Goal: Navigation & Orientation: Find specific page/section

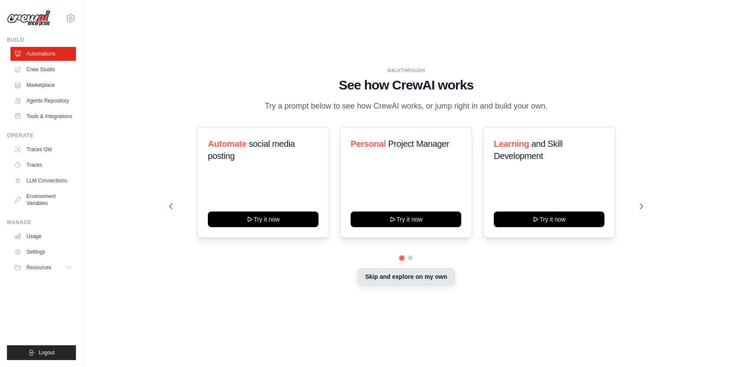
click at [406, 270] on button "Skip and explore on my own" at bounding box center [406, 276] width 97 height 16
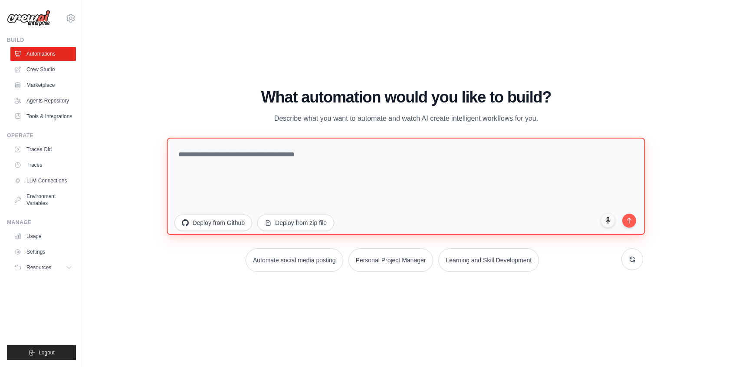
click at [211, 158] on textarea at bounding box center [406, 185] width 478 height 97
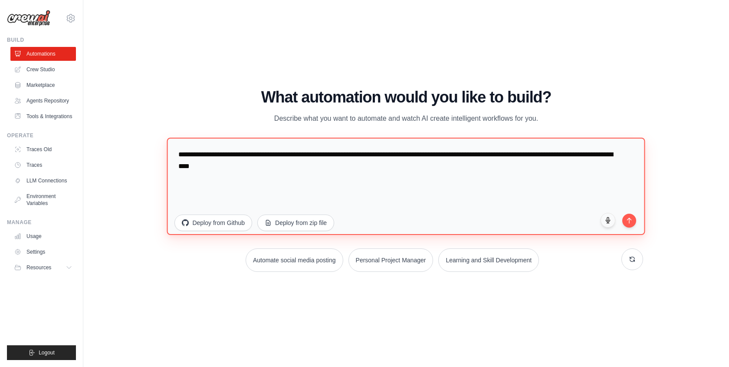
type textarea "**********"
click at [637, 221] on button "submit" at bounding box center [630, 221] width 14 height 14
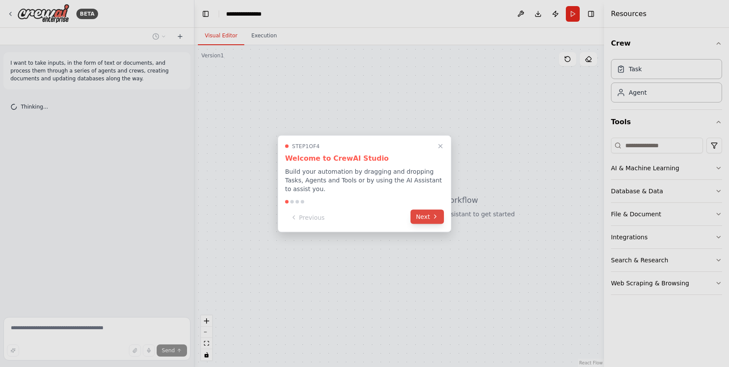
click at [424, 214] on button "Next" at bounding box center [427, 216] width 33 height 14
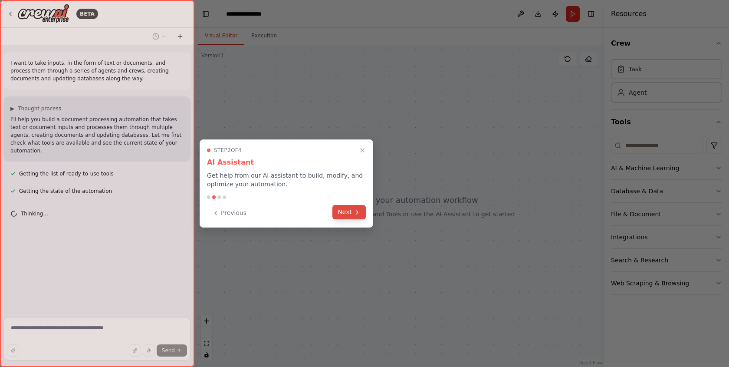
click at [350, 213] on button "Next" at bounding box center [349, 212] width 33 height 14
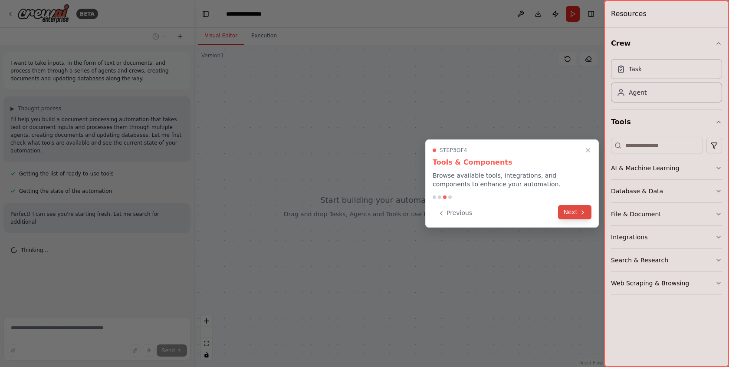
click at [574, 213] on button "Next" at bounding box center [574, 212] width 33 height 14
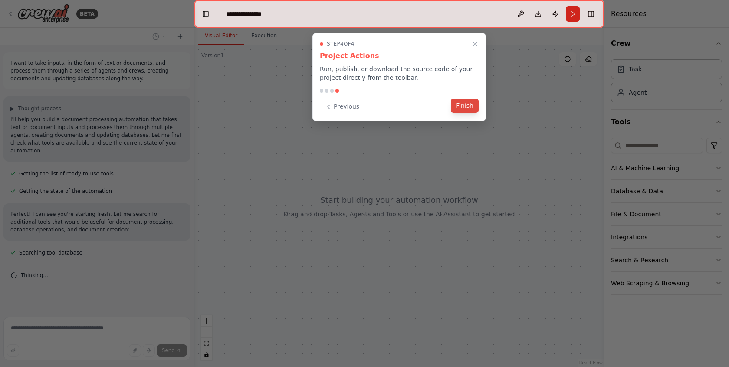
click at [470, 106] on button "Finish" at bounding box center [465, 106] width 28 height 14
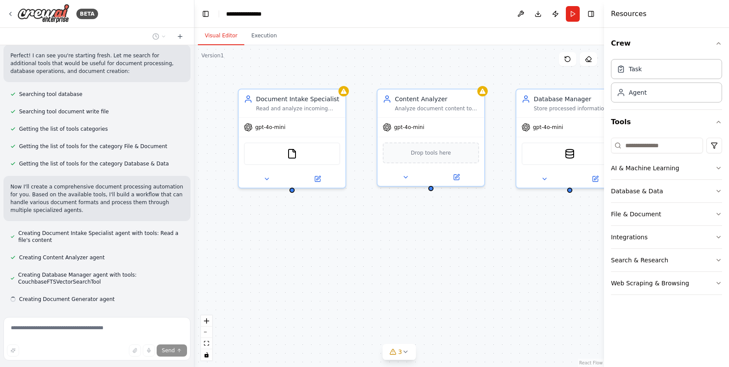
scroll to position [176, 0]
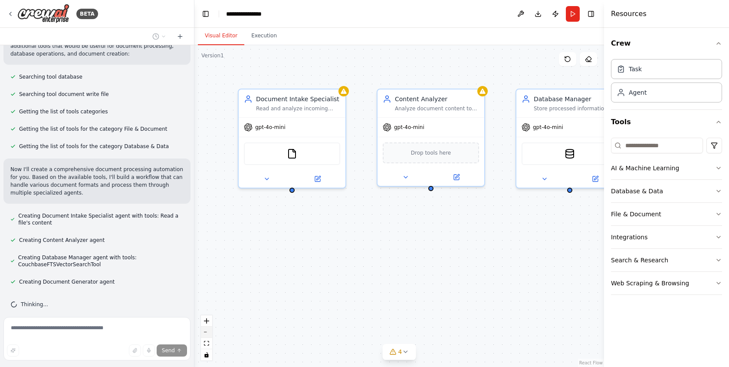
click at [209, 333] on button "zoom out" at bounding box center [206, 331] width 11 height 11
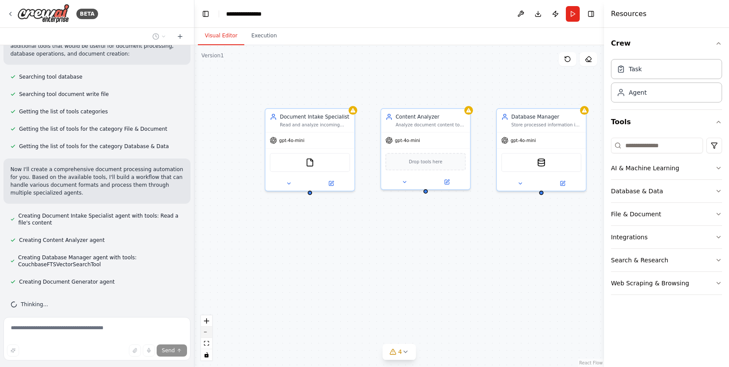
click at [209, 333] on button "zoom out" at bounding box center [206, 331] width 11 height 11
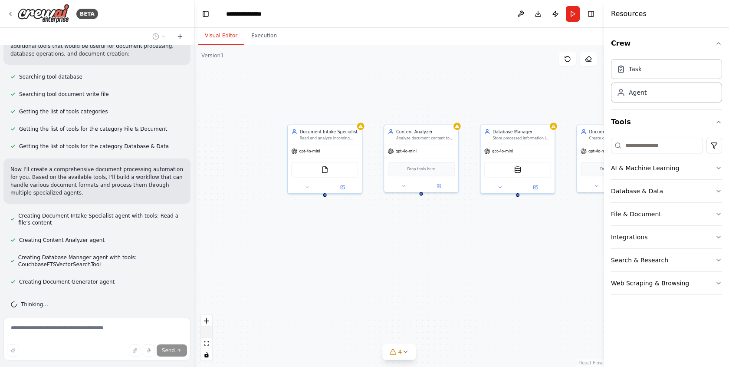
click at [209, 333] on button "zoom out" at bounding box center [206, 331] width 11 height 11
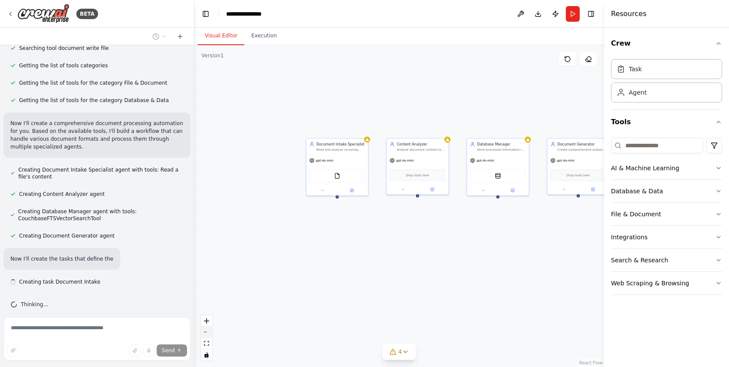
scroll to position [230, 0]
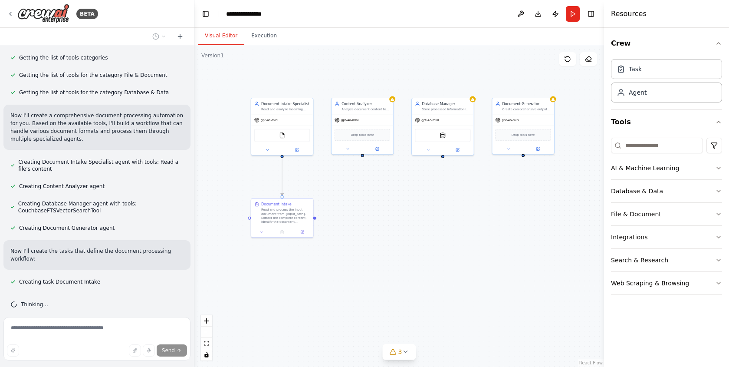
drag, startPoint x: 442, startPoint y: 273, endPoint x: 387, endPoint y: 234, distance: 67.6
click at [387, 233] on div ".deletable-edge-delete-btn { width: 20px; height: 20px; border: 0px solid #ffff…" at bounding box center [400, 206] width 410 height 322
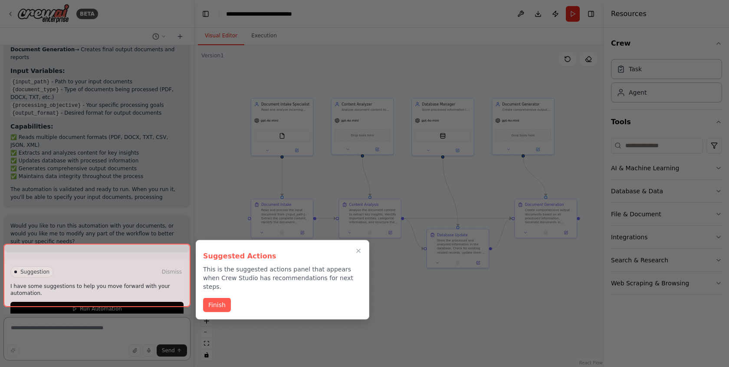
scroll to position [785, 0]
click at [63, 294] on div at bounding box center [96, 275] width 187 height 63
click at [120, 293] on div at bounding box center [96, 275] width 187 height 63
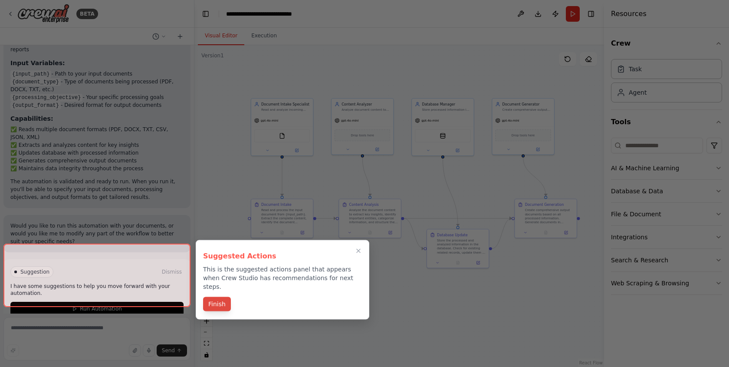
click at [224, 297] on button "Finish" at bounding box center [217, 304] width 28 height 14
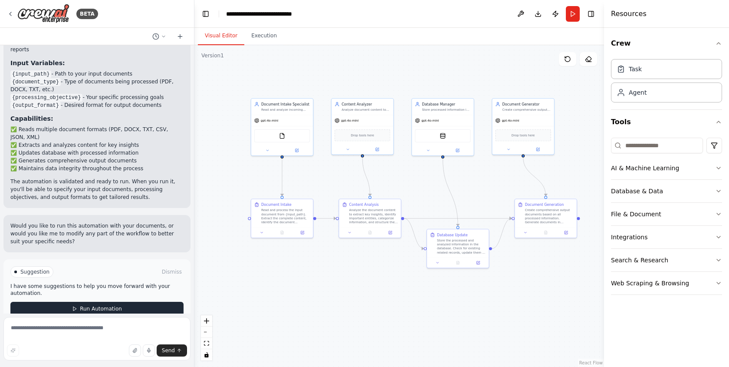
click at [104, 305] on span "Run Automation" at bounding box center [101, 308] width 42 height 7
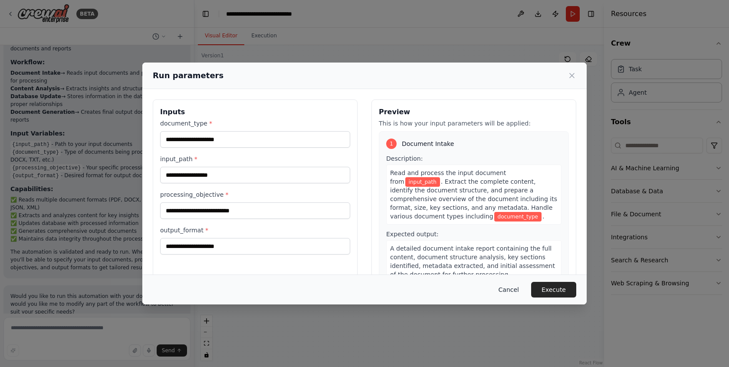
click at [505, 290] on button "Cancel" at bounding box center [509, 290] width 34 height 16
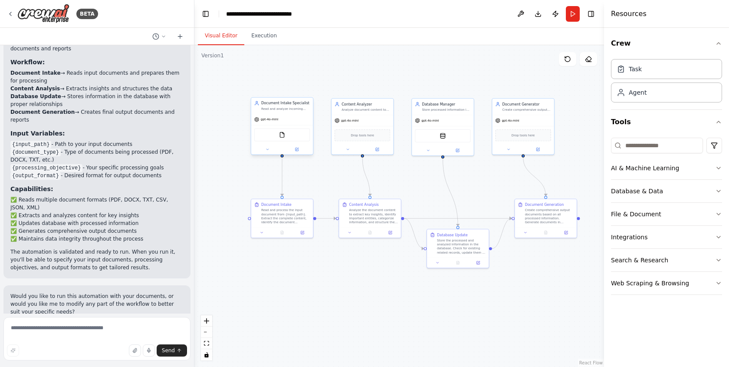
click at [293, 118] on div "gpt-4o-mini" at bounding box center [282, 119] width 62 height 11
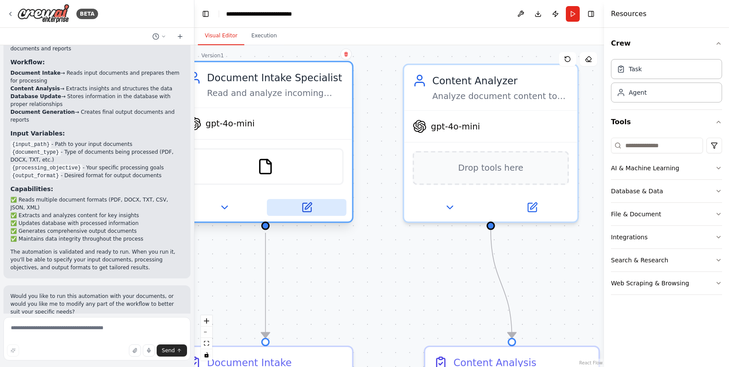
click at [308, 202] on icon at bounding box center [306, 207] width 11 height 11
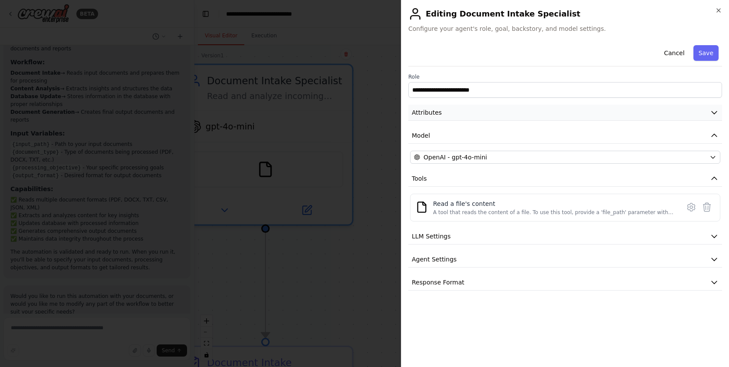
click at [488, 113] on button "Attributes" at bounding box center [566, 113] width 314 height 16
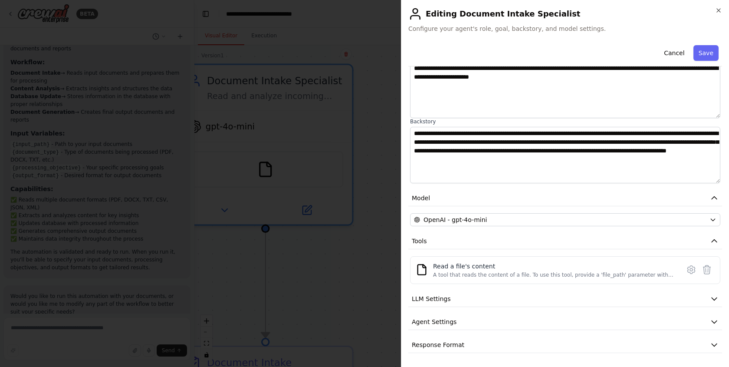
scroll to position [0, 0]
click at [547, 297] on button "LLM Settings" at bounding box center [566, 299] width 314 height 16
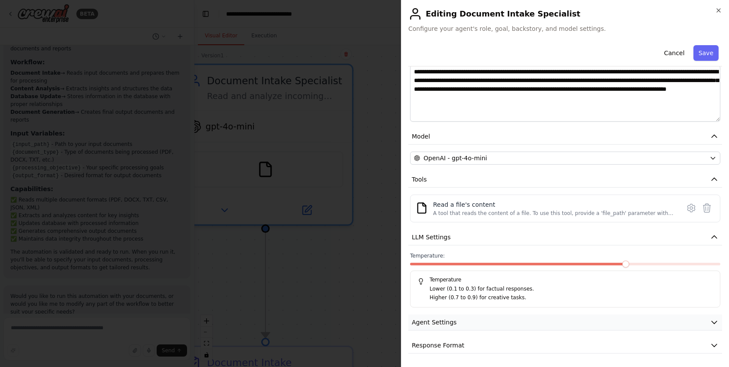
click at [544, 316] on button "Agent Settings" at bounding box center [566, 322] width 314 height 16
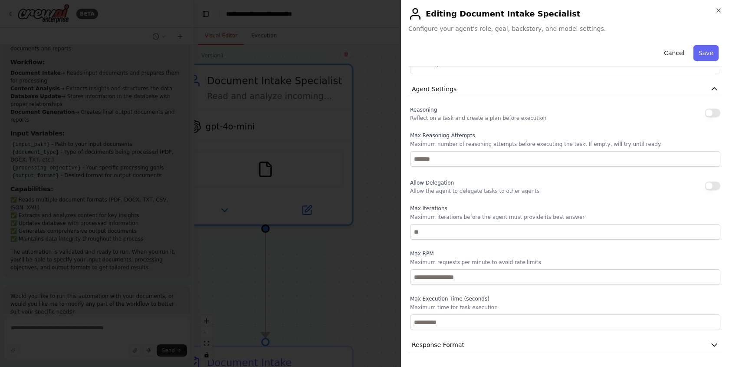
scroll to position [369, 0]
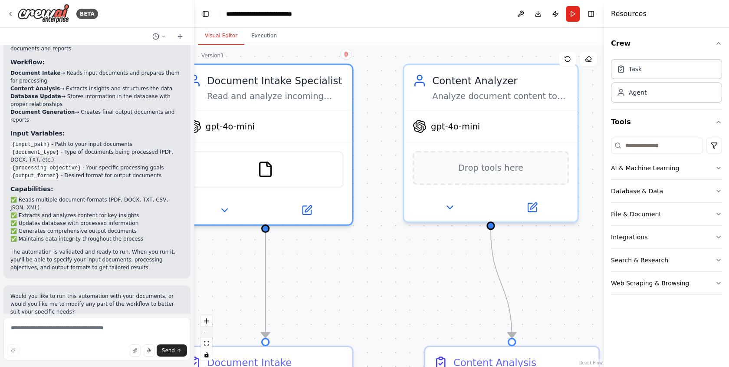
click at [209, 332] on icon "zoom out" at bounding box center [206, 332] width 5 height 1
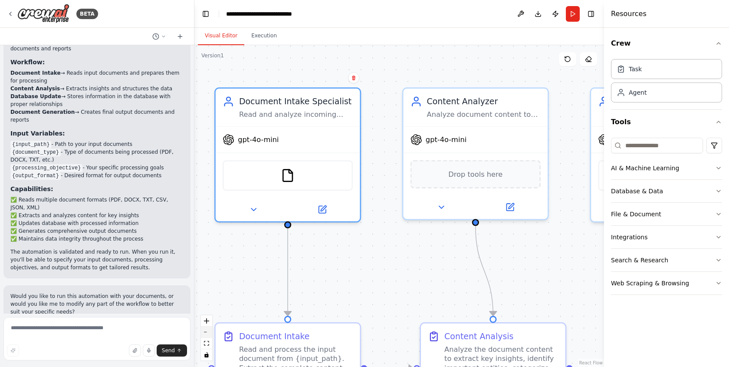
click at [209, 332] on icon "zoom out" at bounding box center [206, 332] width 5 height 1
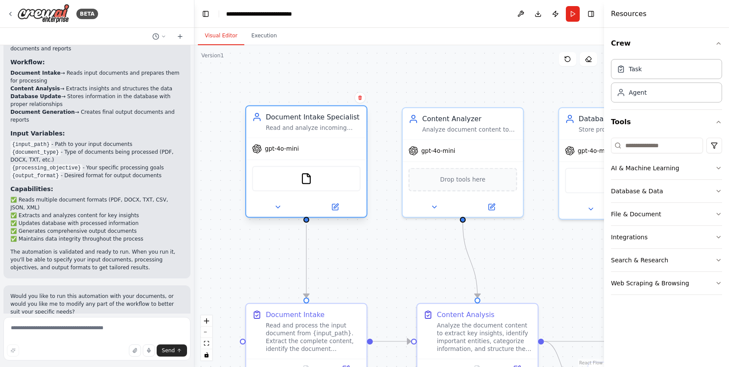
click at [340, 126] on div "Read and analyze incoming documents of various formats ({document_type}) from {…" at bounding box center [313, 128] width 95 height 8
click at [51, 11] on img at bounding box center [43, 14] width 52 height 20
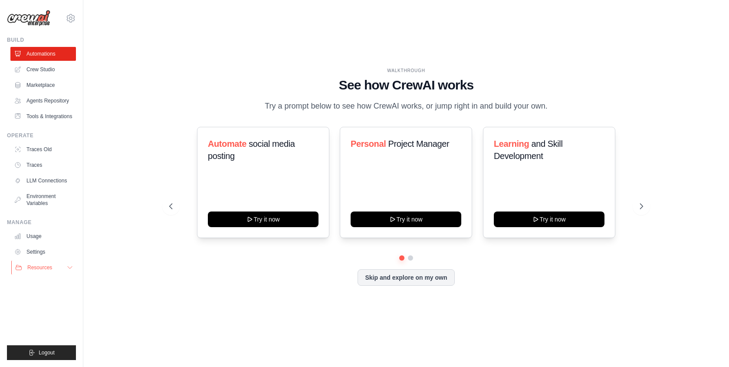
click at [43, 271] on button "Resources" at bounding box center [44, 268] width 66 height 14
click at [48, 102] on link "Agents Repository" at bounding box center [44, 101] width 66 height 14
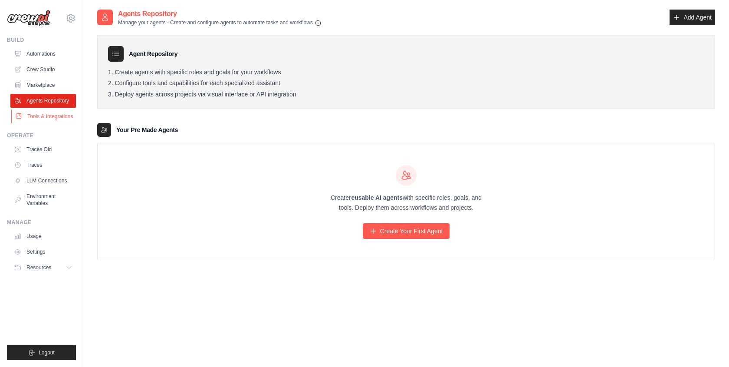
click at [52, 115] on link "Tools & Integrations" at bounding box center [44, 116] width 66 height 14
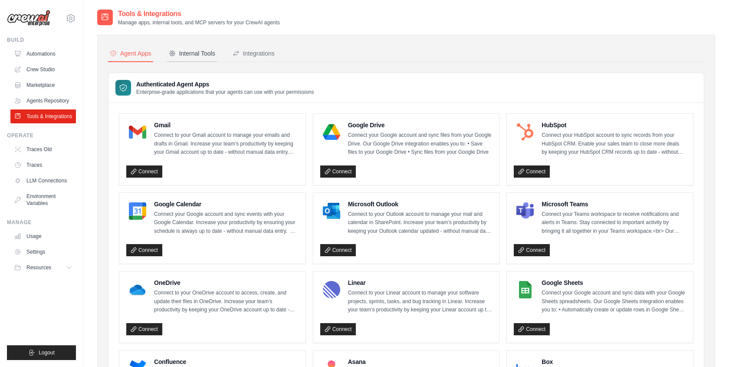
click at [189, 56] on div "Internal Tools" at bounding box center [192, 53] width 46 height 9
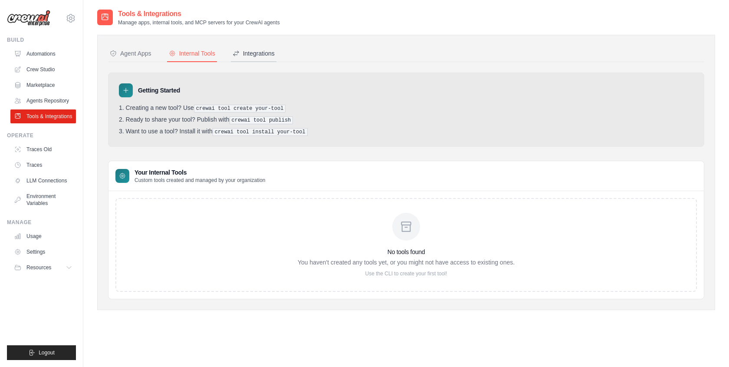
click at [262, 54] on div "Integrations" at bounding box center [254, 53] width 42 height 9
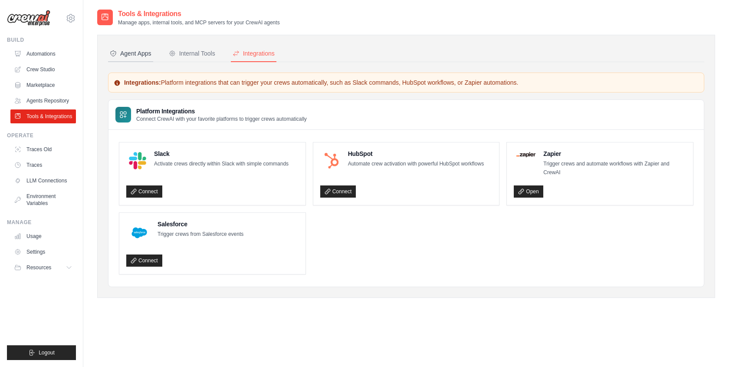
click at [143, 58] on button "Agent Apps" at bounding box center [130, 54] width 45 height 16
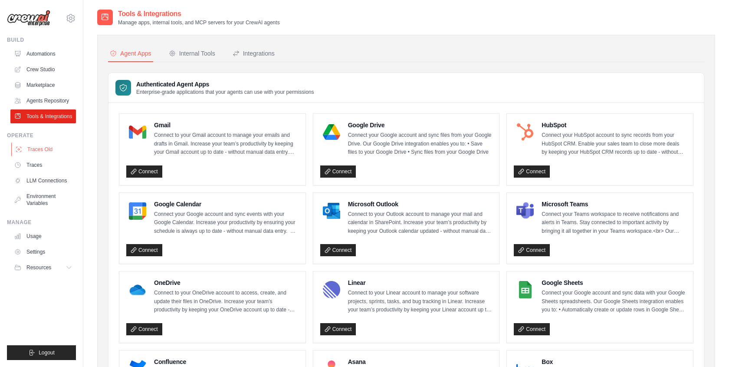
click at [43, 154] on link "Traces Old" at bounding box center [44, 149] width 66 height 14
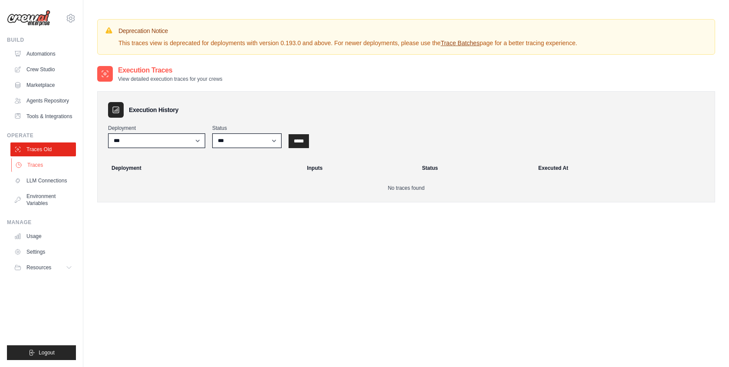
click at [42, 167] on link "Traces" at bounding box center [44, 165] width 66 height 14
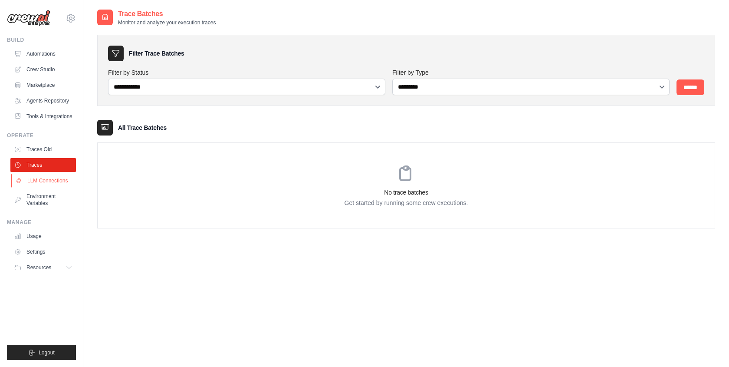
click at [47, 176] on link "LLM Connections" at bounding box center [44, 181] width 66 height 14
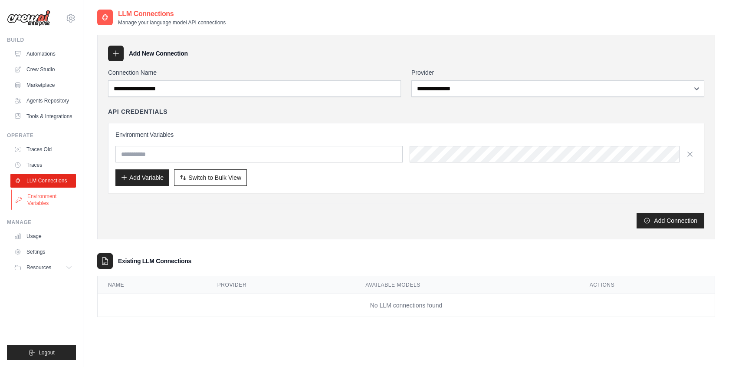
click at [49, 193] on link "Environment Variables" at bounding box center [44, 199] width 66 height 21
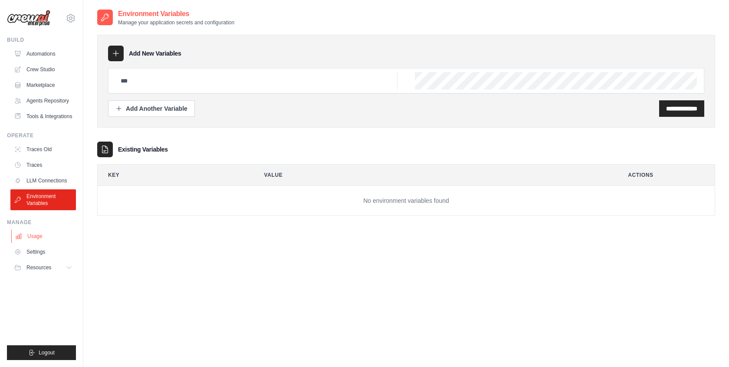
click at [42, 236] on link "Usage" at bounding box center [44, 236] width 66 height 14
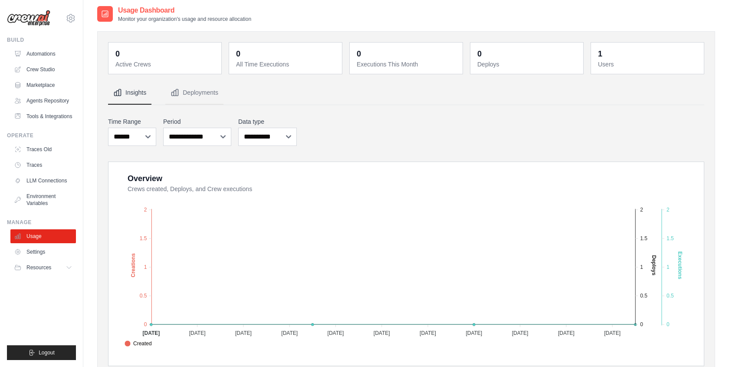
scroll to position [2, 0]
click at [40, 253] on link "Settings" at bounding box center [44, 252] width 66 height 14
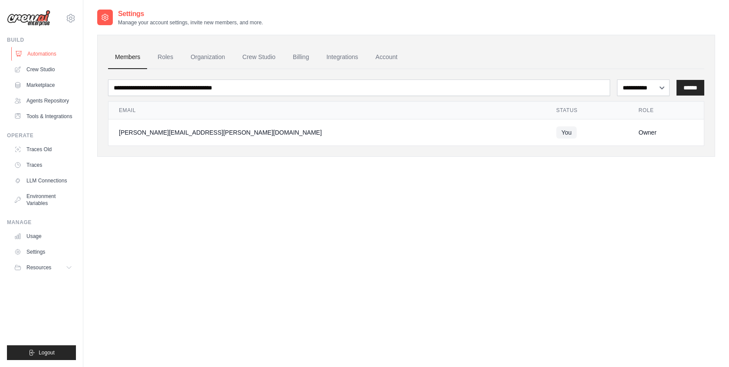
click at [43, 54] on link "Automations" at bounding box center [44, 54] width 66 height 14
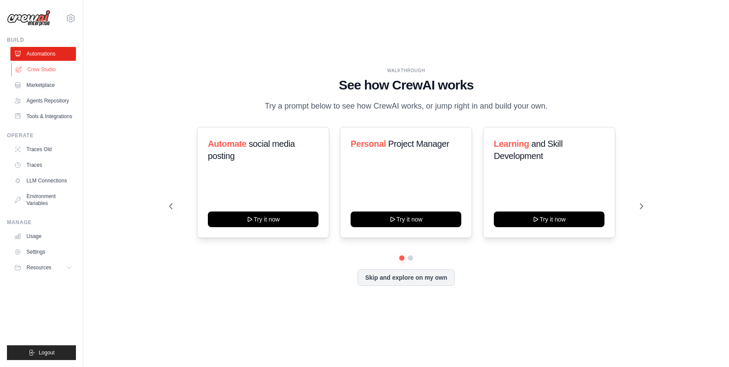
click at [38, 66] on link "Crew Studio" at bounding box center [44, 70] width 66 height 14
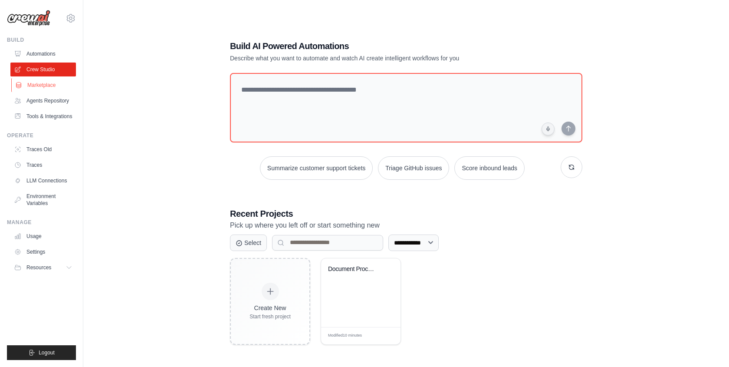
click at [39, 79] on link "Marketplace" at bounding box center [44, 85] width 66 height 14
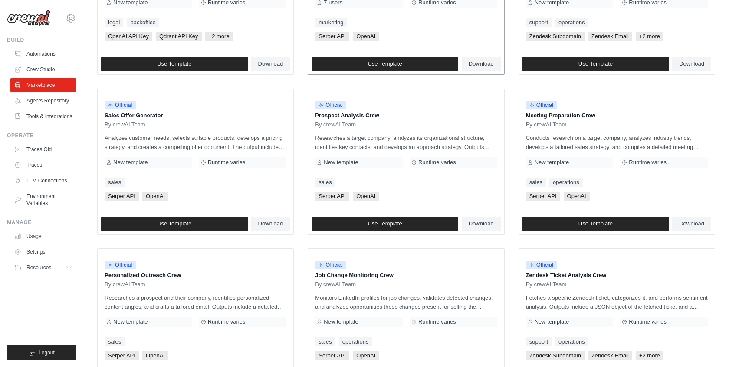
scroll to position [189, 0]
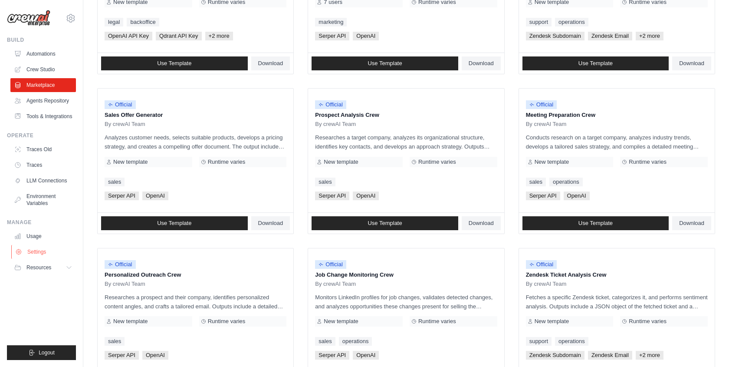
click at [27, 250] on link "Settings" at bounding box center [44, 252] width 66 height 14
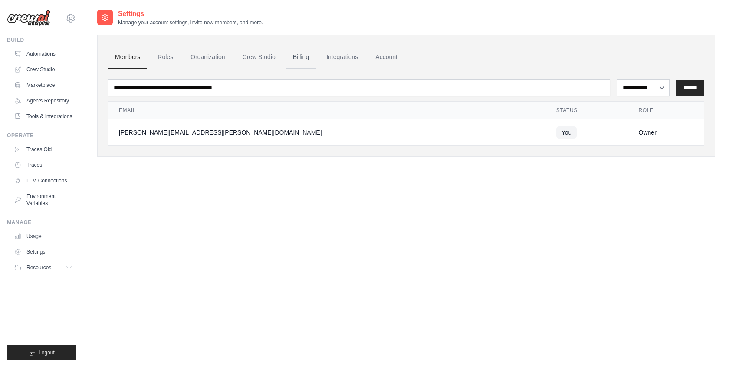
click at [297, 58] on link "Billing" at bounding box center [301, 57] width 30 height 23
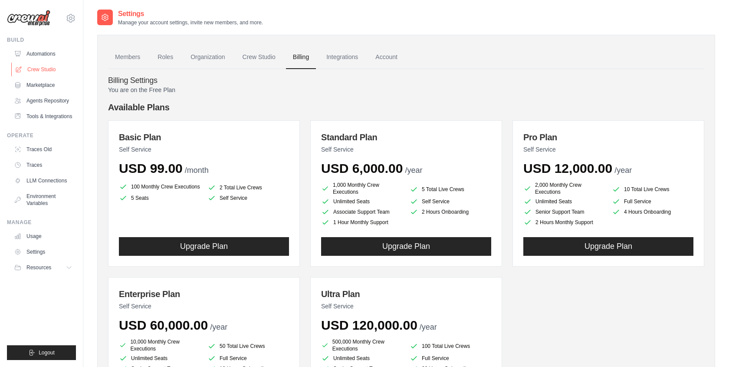
click at [36, 66] on link "Crew Studio" at bounding box center [44, 70] width 66 height 14
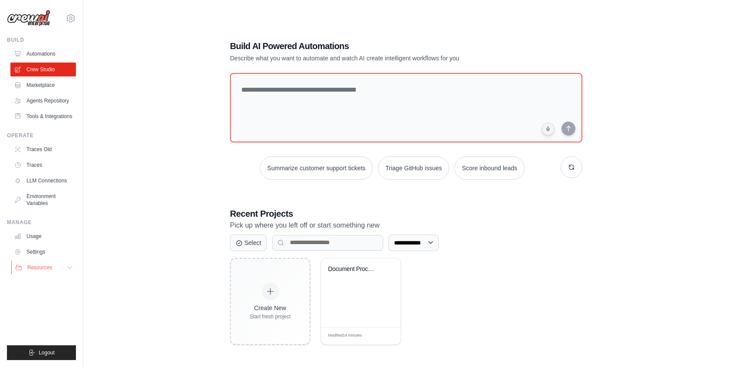
click at [34, 264] on span "Resources" at bounding box center [39, 267] width 25 height 7
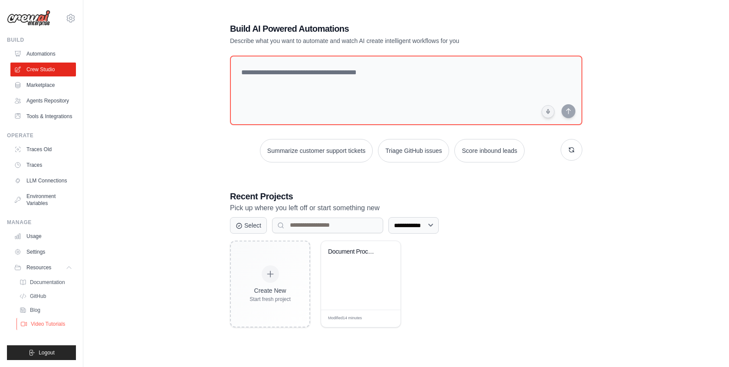
click at [37, 326] on span "Video Tutorials" at bounding box center [48, 323] width 34 height 7
